Goal: Navigation & Orientation: Find specific page/section

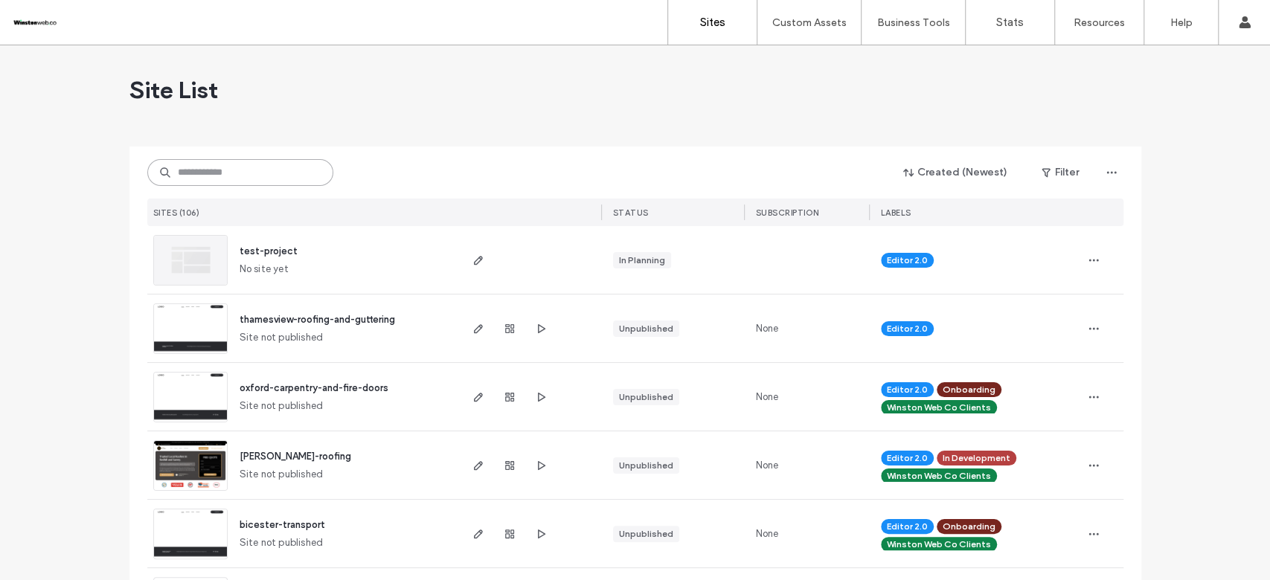
click at [286, 176] on input at bounding box center [240, 172] width 186 height 27
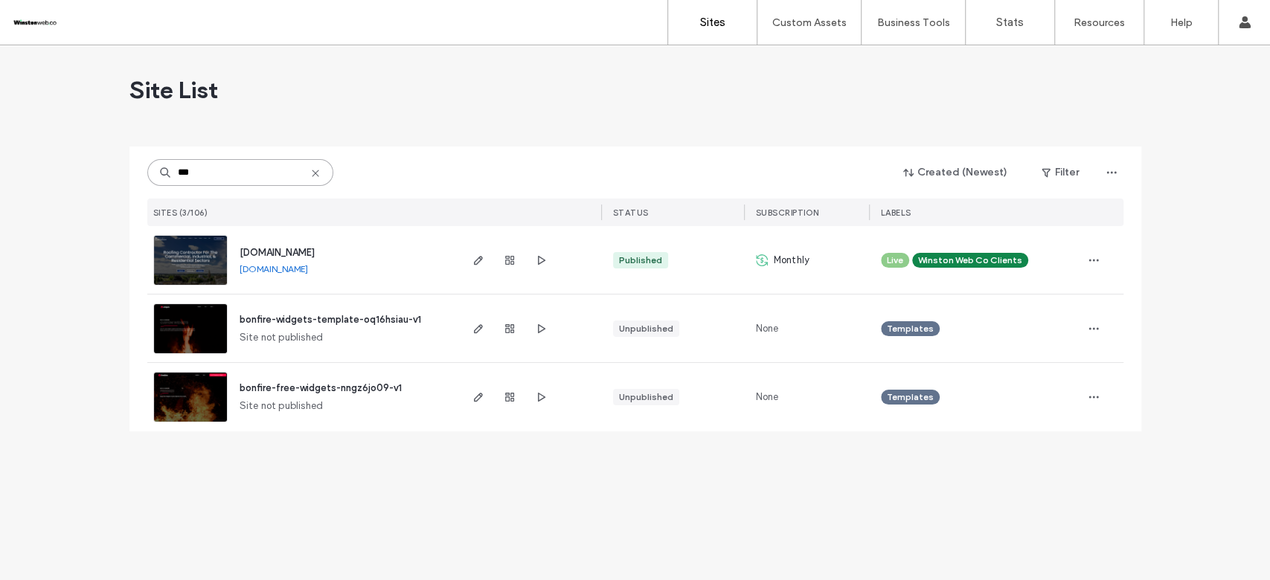
type input "***"
click at [315, 249] on span "[DOMAIN_NAME]" at bounding box center [277, 252] width 75 height 11
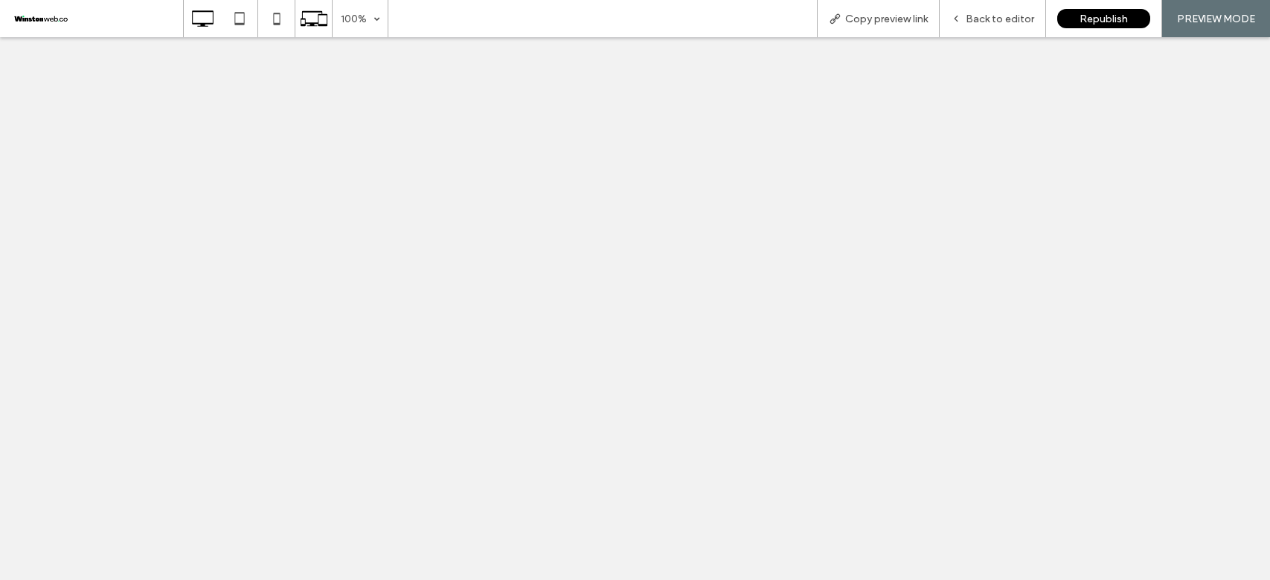
click at [324, 9] on icon at bounding box center [314, 18] width 28 height 28
